Goal: Task Accomplishment & Management: Use online tool/utility

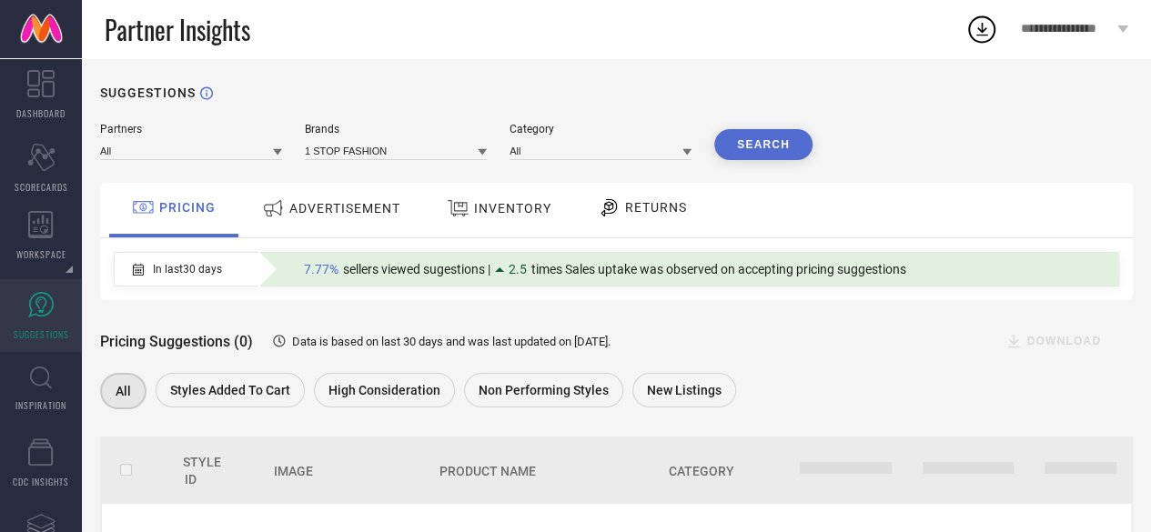
click at [1060, 45] on div "**********" at bounding box center [1075, 29] width 153 height 58
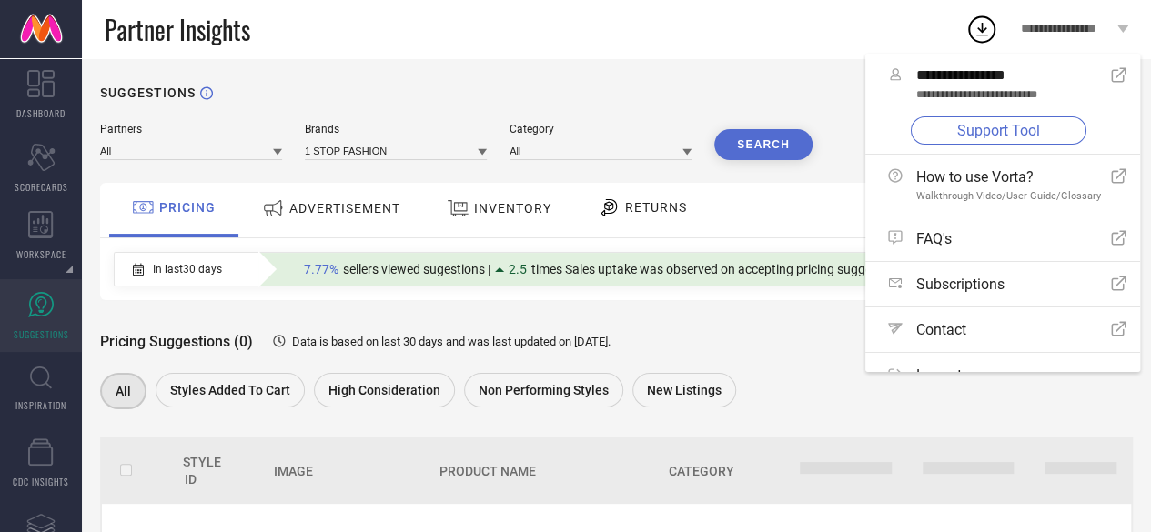
click at [1000, 124] on link "Support Tool" at bounding box center [999, 131] width 176 height 28
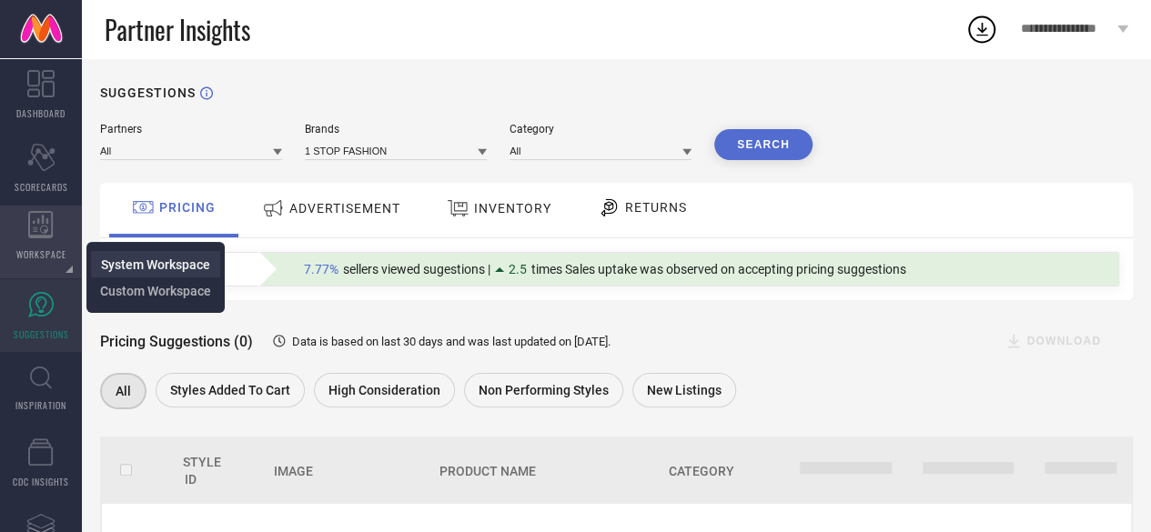
click at [121, 267] on span "System Workspace" at bounding box center [155, 265] width 109 height 15
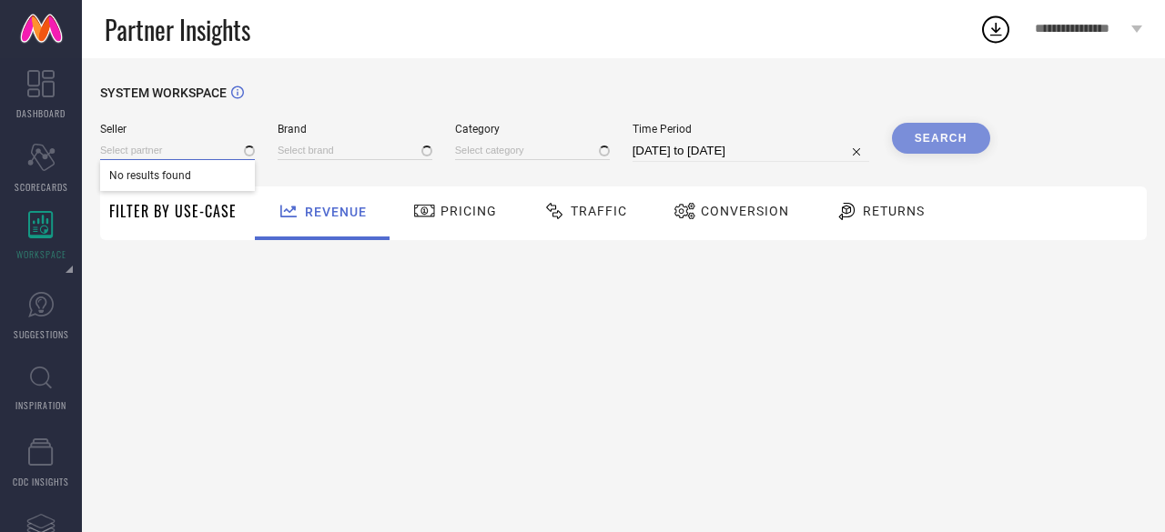
click at [152, 147] on input at bounding box center [177, 150] width 155 height 19
type input "1 STOP FASHION"
type input "All"
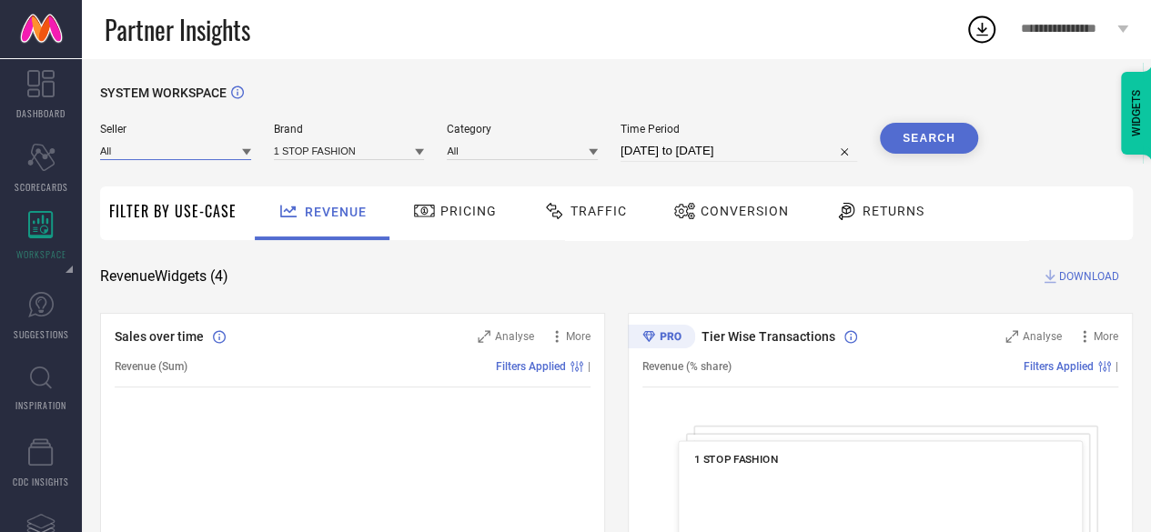
click at [157, 147] on input at bounding box center [175, 150] width 151 height 19
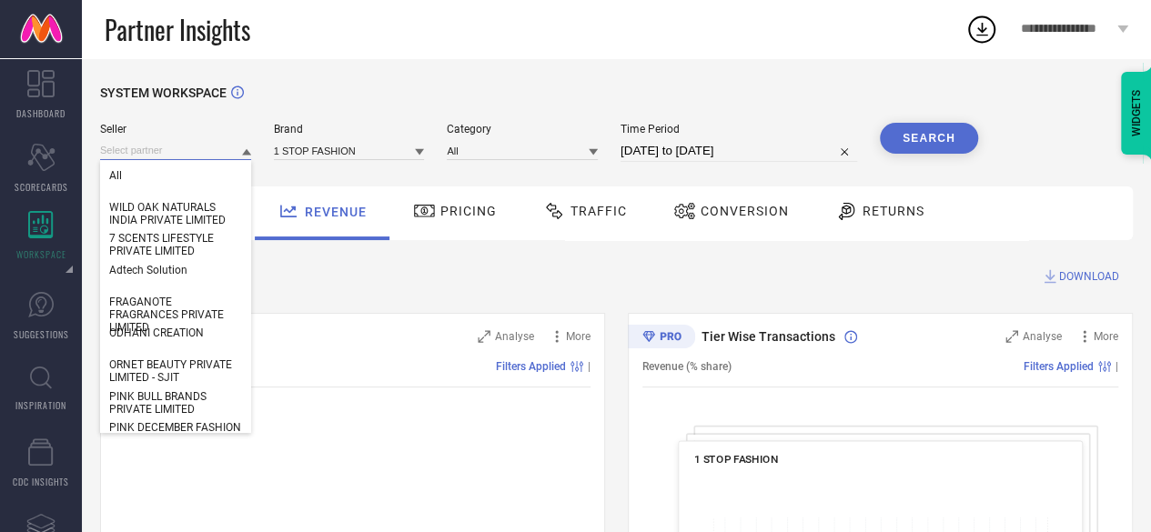
paste input "GARDEN SILK [PERSON_NAME] PRIVATE LIMITED"
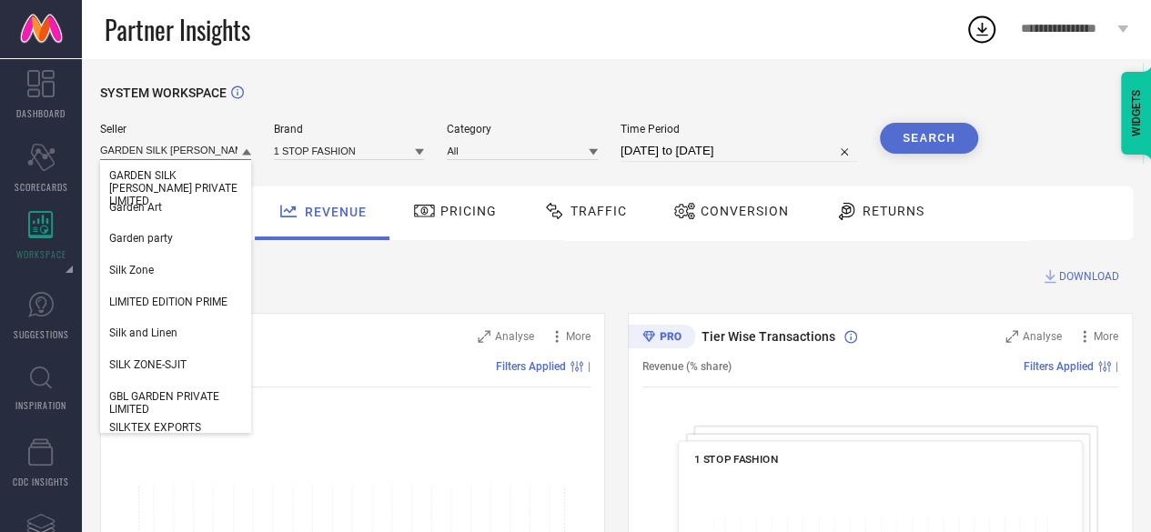
scroll to position [0, 56]
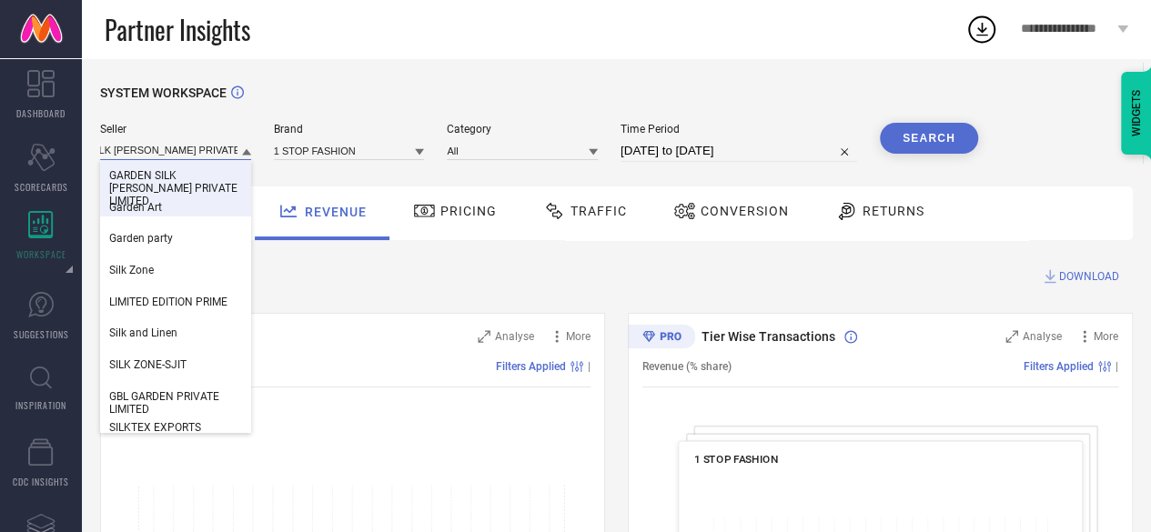
type input "GARDEN SILK [PERSON_NAME] PRIVATE LIMITED"
click at [160, 177] on span "GARDEN SILK [PERSON_NAME] PRIVATE LIMITED" at bounding box center [175, 188] width 133 height 38
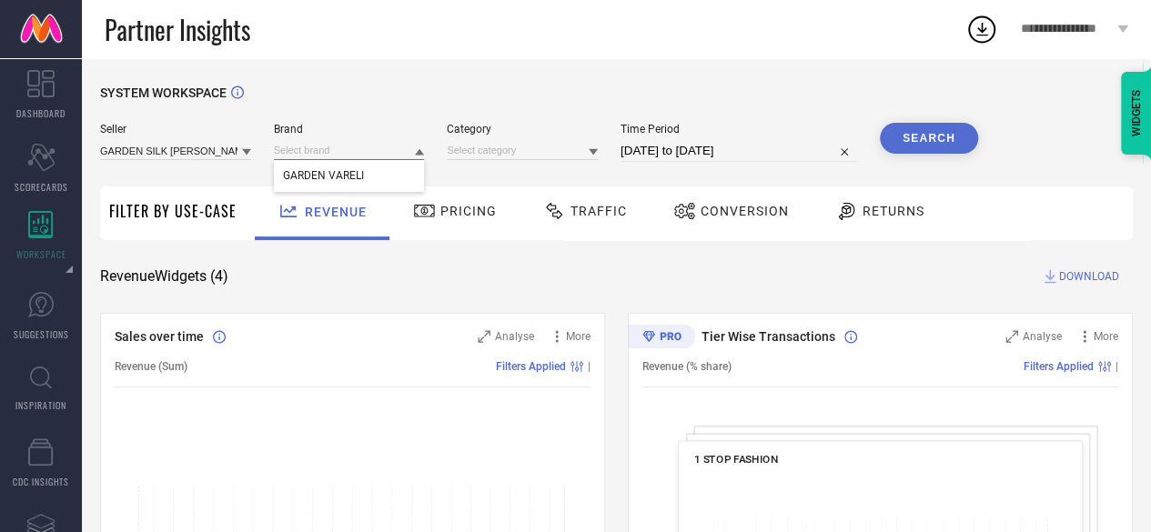
click at [315, 143] on input at bounding box center [349, 150] width 151 height 19
click at [317, 170] on span "GARDEN VARELI" at bounding box center [323, 175] width 81 height 13
click at [473, 144] on input at bounding box center [522, 150] width 151 height 19
click at [479, 170] on div "All" at bounding box center [522, 175] width 151 height 31
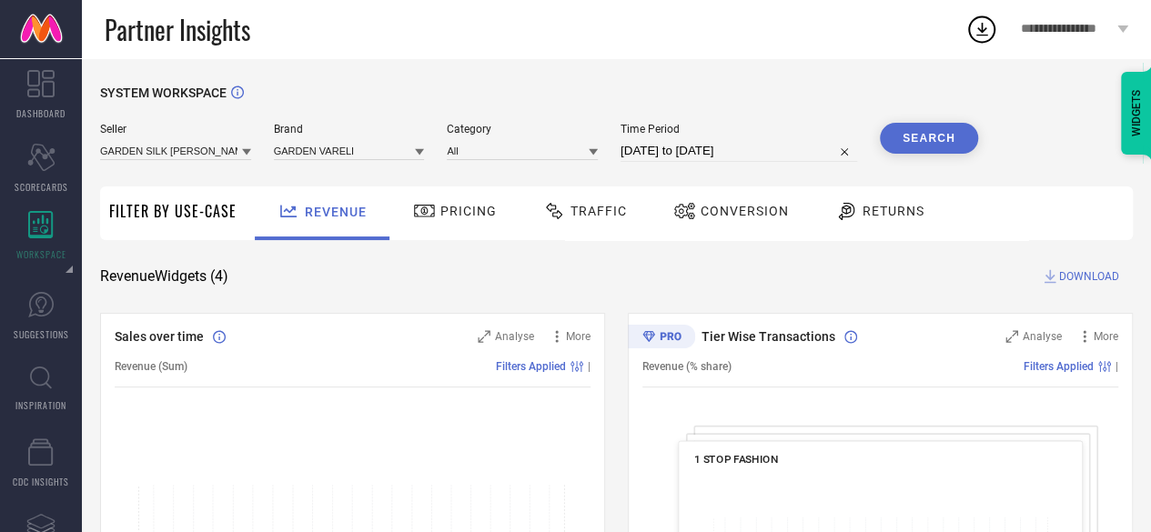
select select "8"
select select "2025"
select select "9"
select select "2025"
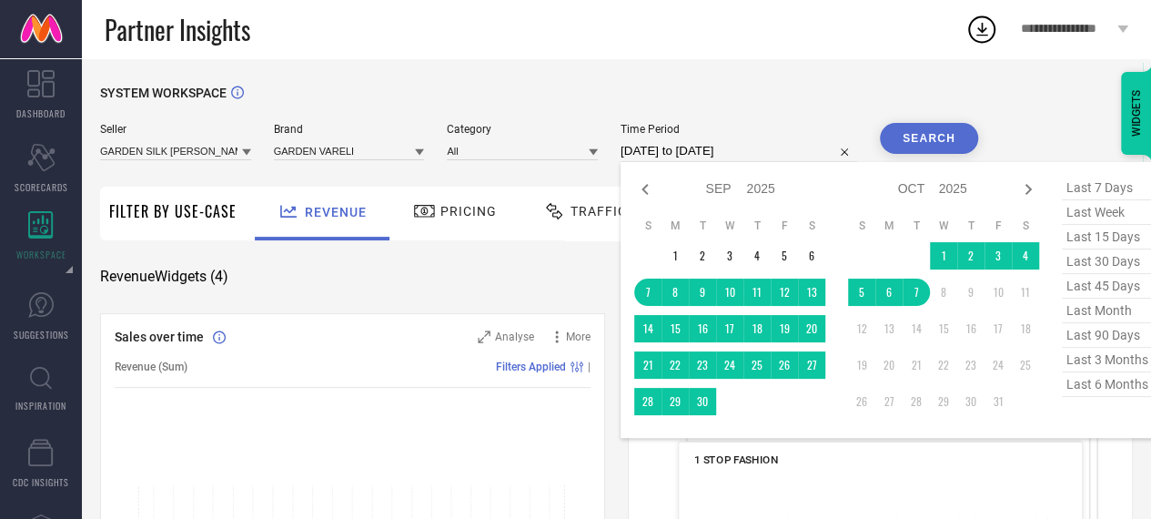
click at [652, 154] on input "[DATE] to [DATE]" at bounding box center [739, 151] width 237 height 22
click at [1089, 334] on span "last 90 days" at bounding box center [1107, 335] width 91 height 25
type input "[DATE] to [DATE]"
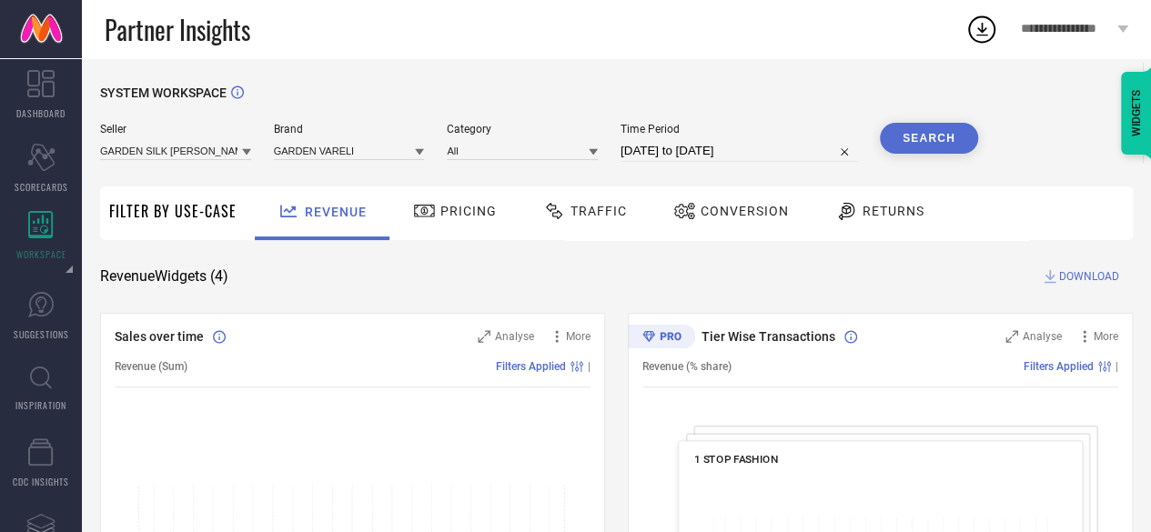
click at [945, 141] on button "Search" at bounding box center [929, 138] width 98 height 31
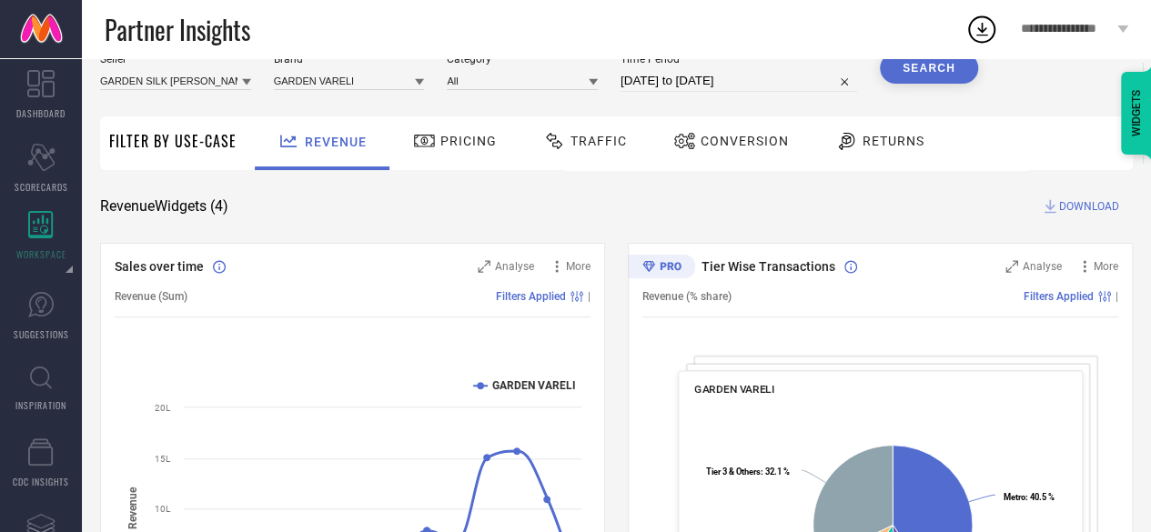
scroll to position [68, 0]
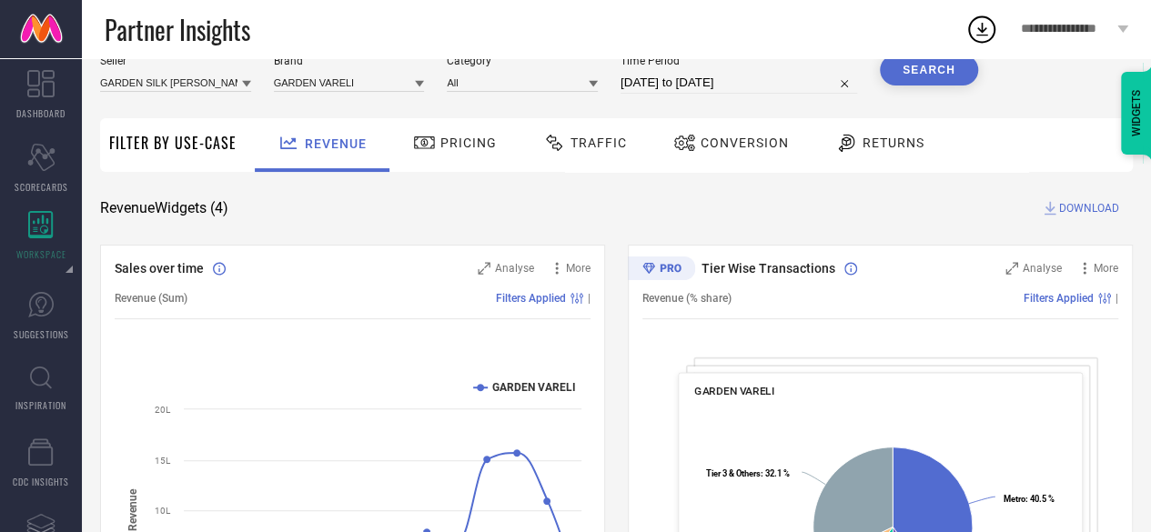
click at [466, 130] on div "Pricing" at bounding box center [455, 142] width 93 height 31
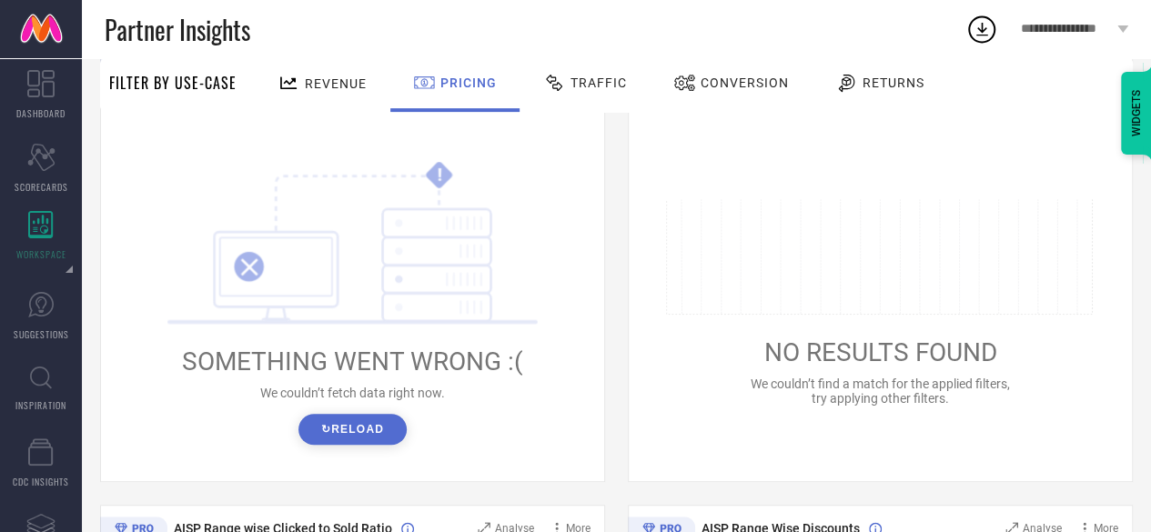
scroll to position [290, 0]
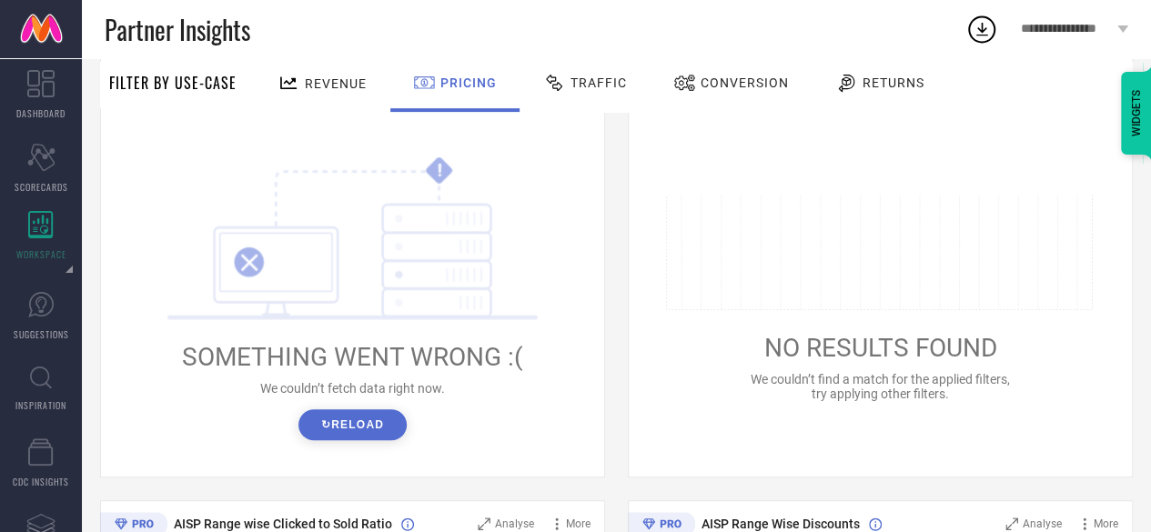
click at [386, 418] on button "↻ Reload" at bounding box center [353, 425] width 108 height 31
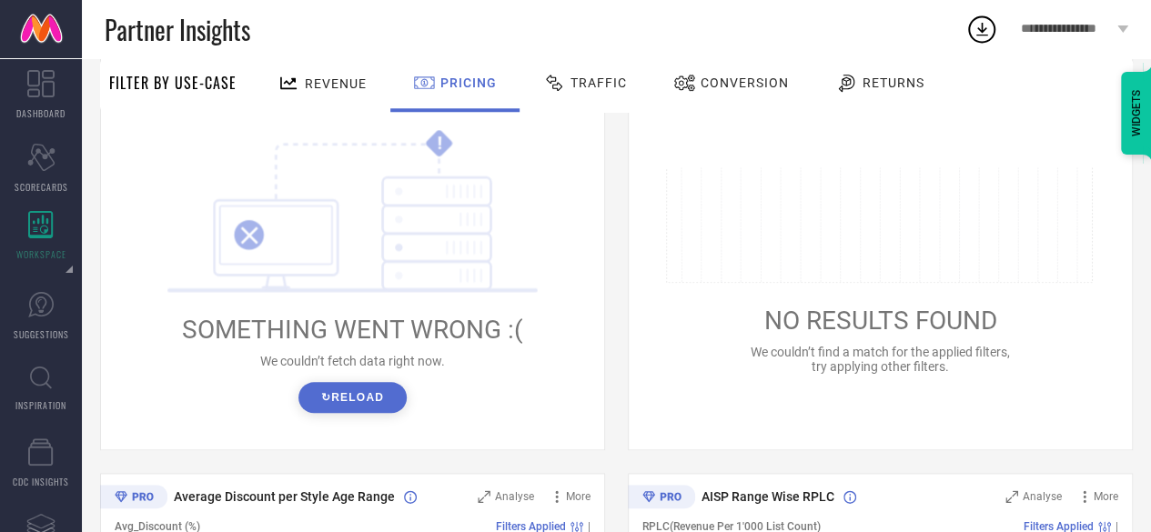
scroll to position [796, 0]
click at [377, 402] on button "↻ Reload" at bounding box center [353, 396] width 108 height 31
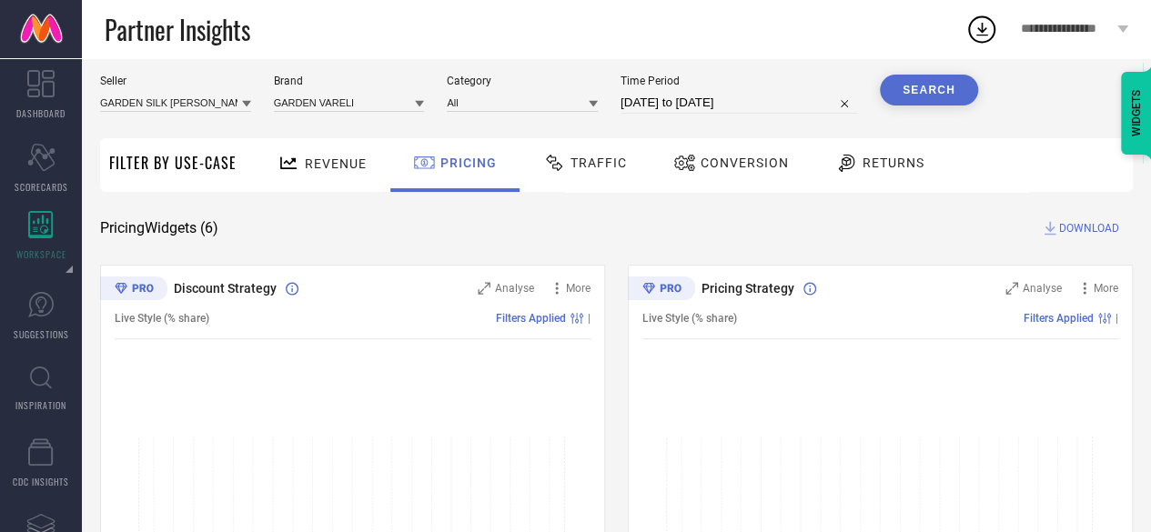
scroll to position [0, 0]
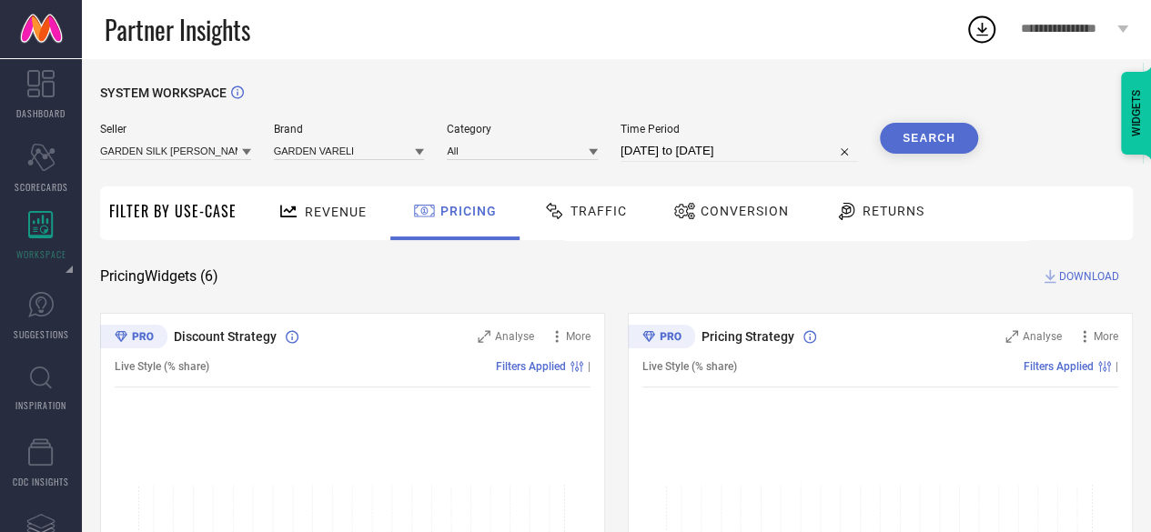
click at [581, 214] on span "Traffic" at bounding box center [599, 211] width 56 height 15
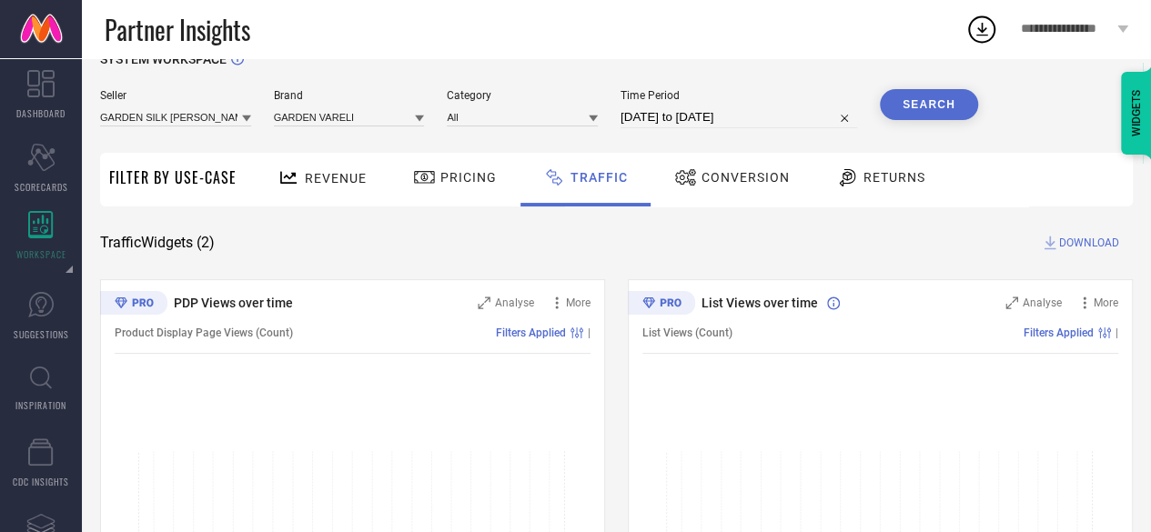
scroll to position [35, 0]
click at [710, 167] on div "Conversion" at bounding box center [732, 176] width 125 height 31
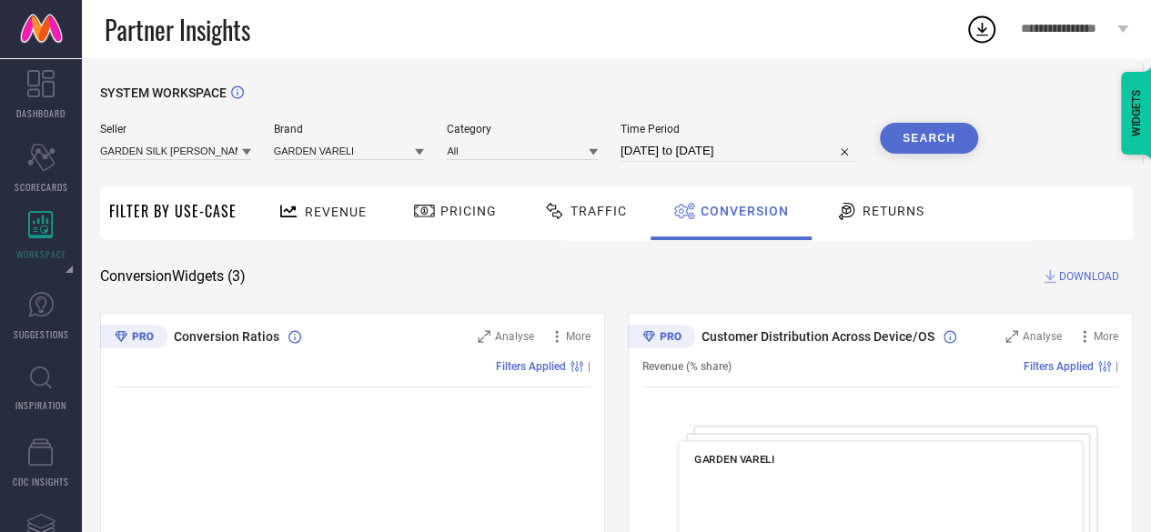
click at [331, 224] on div "Revenue" at bounding box center [322, 212] width 98 height 32
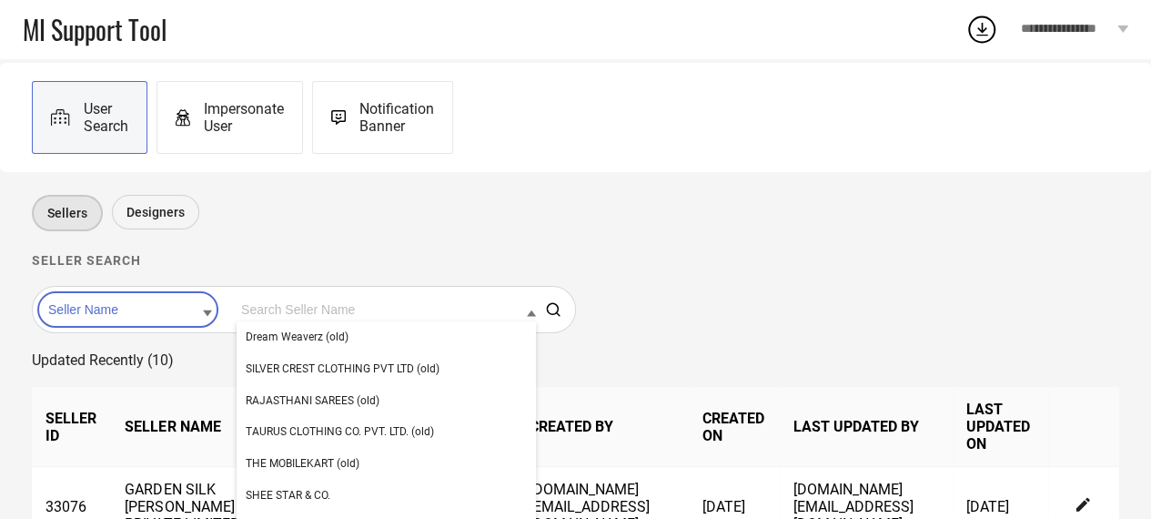
click at [339, 321] on input at bounding box center [386, 310] width 299 height 24
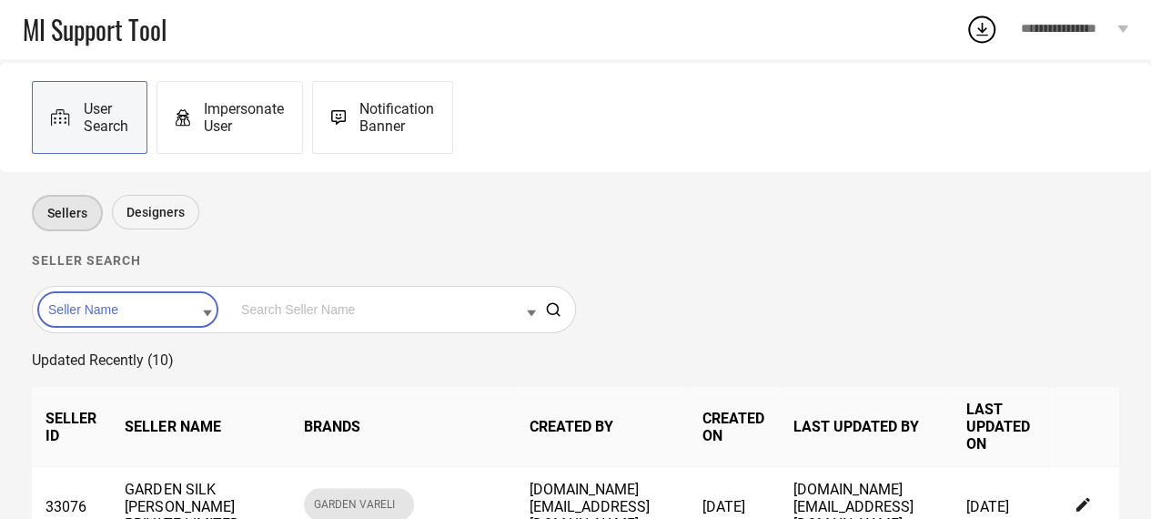
paste input "GARDEN SILK [PERSON_NAME] PRIVATE LIMITED"
type input "GARDEN SILK [PERSON_NAME] PRIVATE LIMITED"
click at [503, 309] on input "GARDEN SILK [PERSON_NAME] PRIVATE LIMITED" at bounding box center [386, 310] width 299 height 24
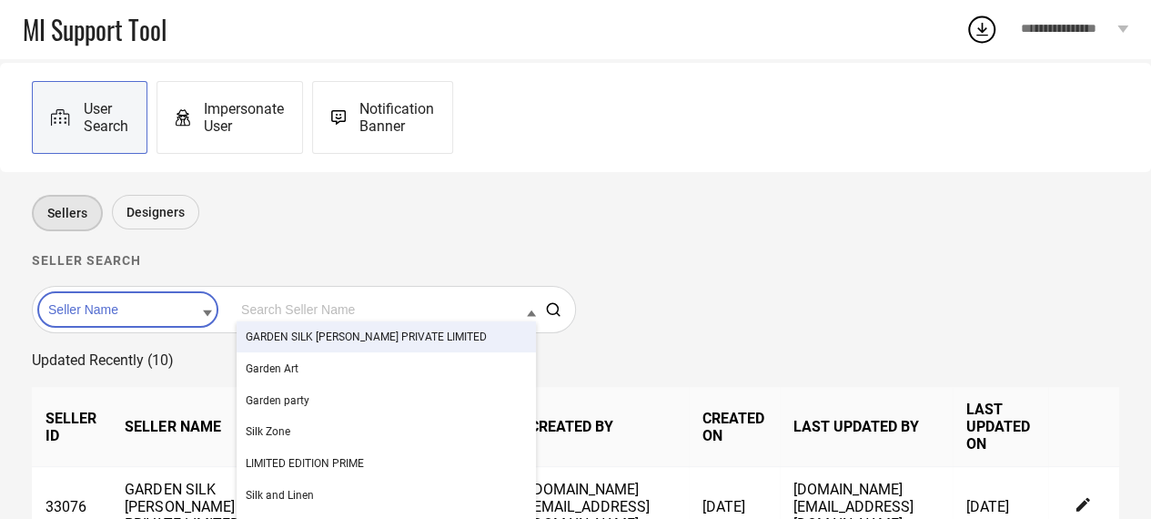
click at [434, 341] on span "GARDEN SILK [PERSON_NAME] PRIVATE LIMITED" at bounding box center [366, 336] width 241 height 13
